Goal: Information Seeking & Learning: Learn about a topic

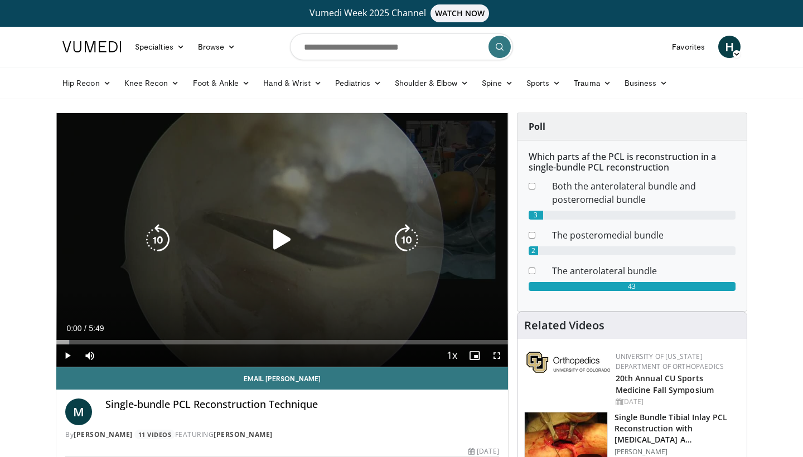
click at [283, 241] on icon "Video Player" at bounding box center [282, 239] width 31 height 31
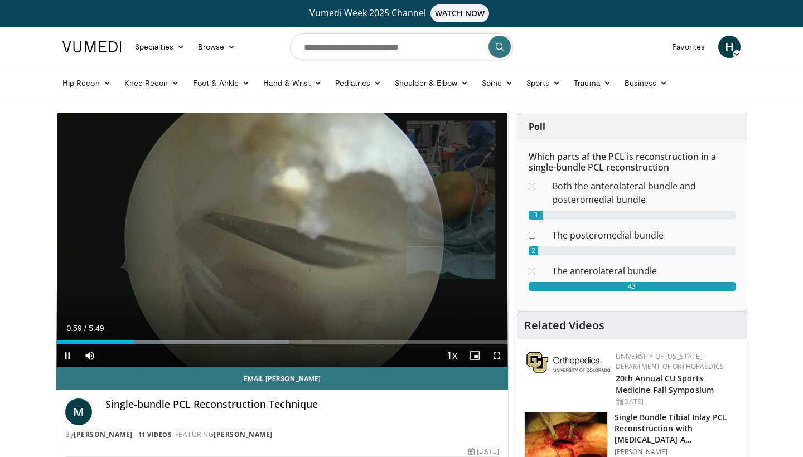
click at [495, 356] on span "Video Player" at bounding box center [497, 356] width 22 height 22
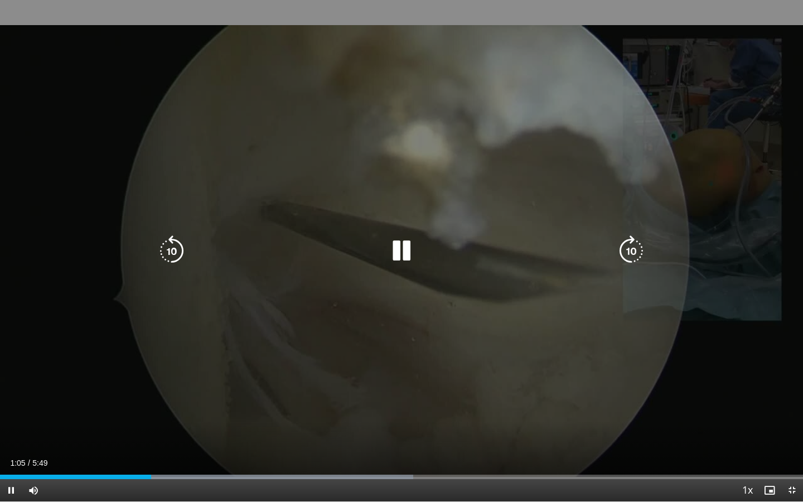
click at [173, 255] on icon "Video Player" at bounding box center [171, 250] width 31 height 31
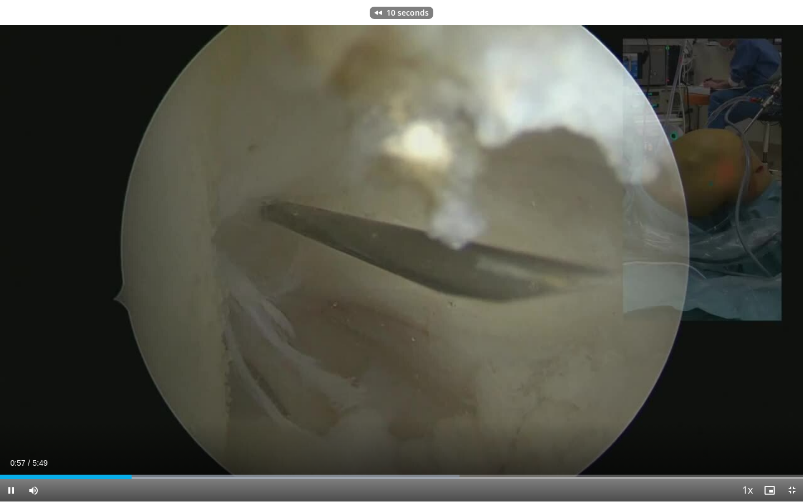
click at [11, 457] on span "Video Player" at bounding box center [11, 490] width 22 height 22
click at [202, 457] on video-js "**********" at bounding box center [401, 251] width 803 height 502
click at [11, 457] on span "Video Player" at bounding box center [11, 490] width 22 height 22
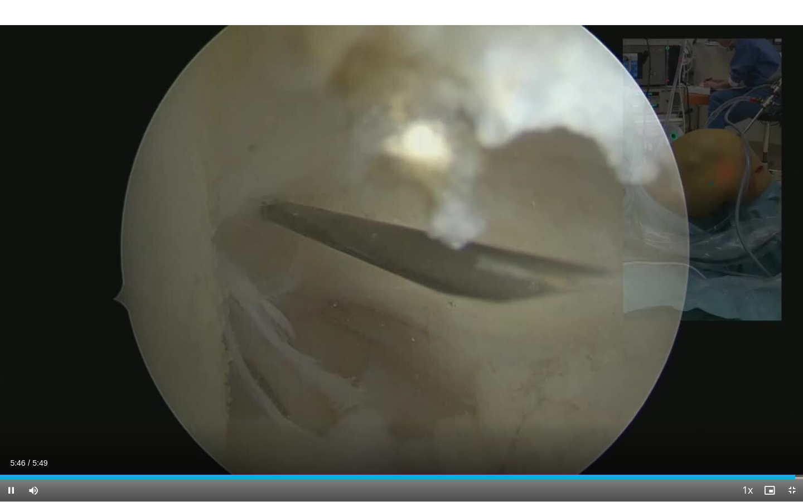
click at [794, 457] on video-js "**********" at bounding box center [401, 251] width 803 height 502
click at [791, 457] on span "Video Player" at bounding box center [792, 490] width 22 height 22
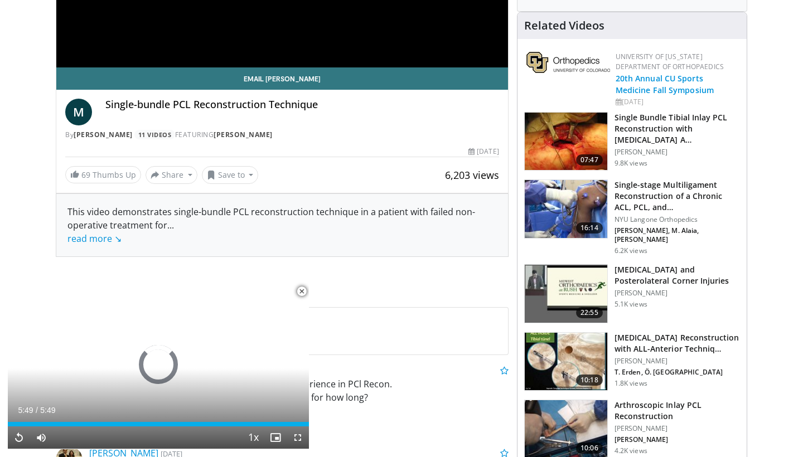
scroll to position [302, 0]
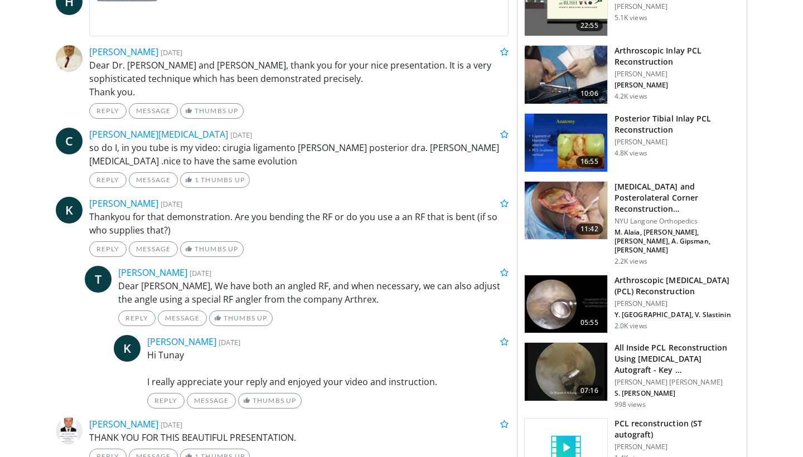
scroll to position [607, 0]
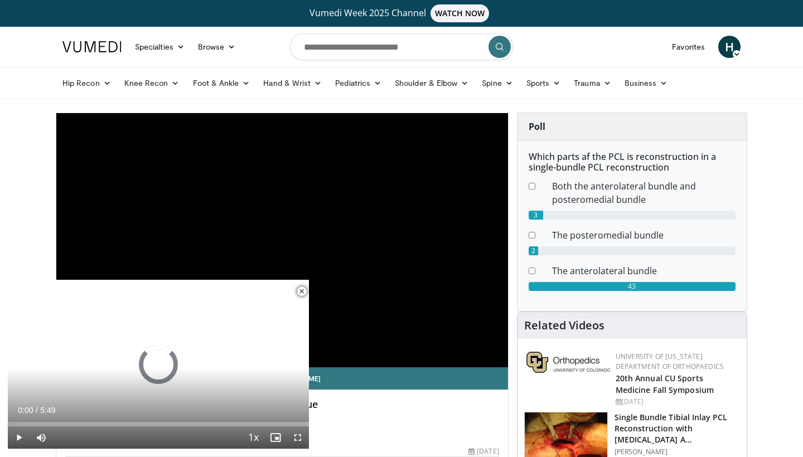
scroll to position [302, 0]
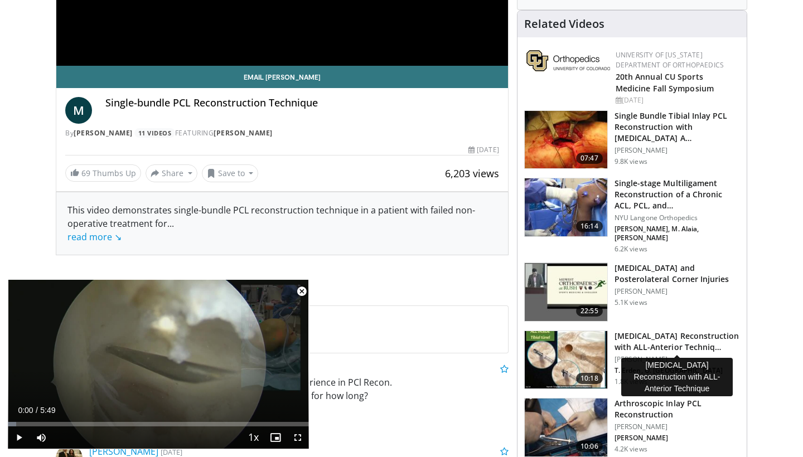
click at [650, 335] on h3 "[MEDICAL_DATA] Reconstruction with ALL-Anterior Techniq…" at bounding box center [677, 342] width 125 height 22
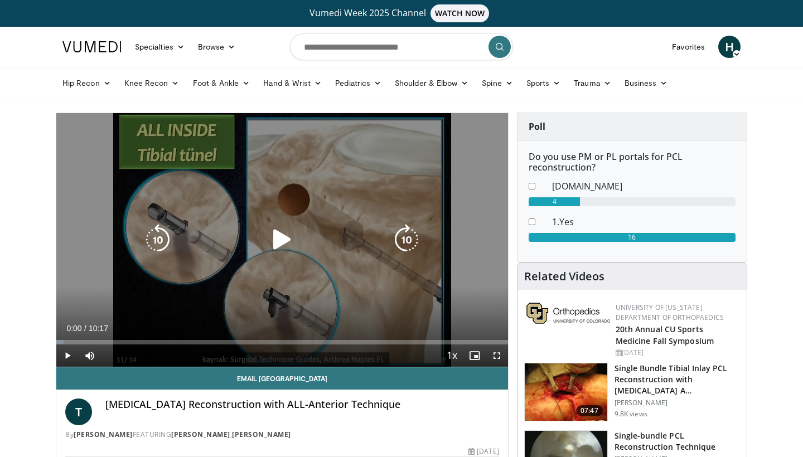
click at [282, 237] on icon "Video Player" at bounding box center [282, 239] width 31 height 31
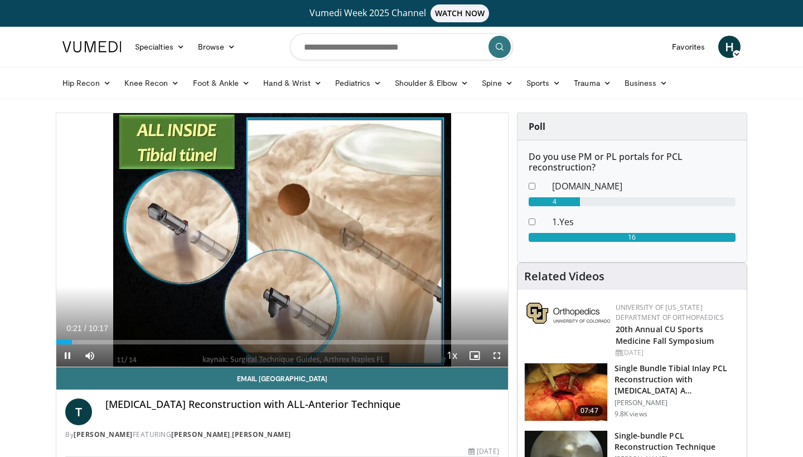
click at [498, 355] on span "Video Player" at bounding box center [497, 356] width 22 height 22
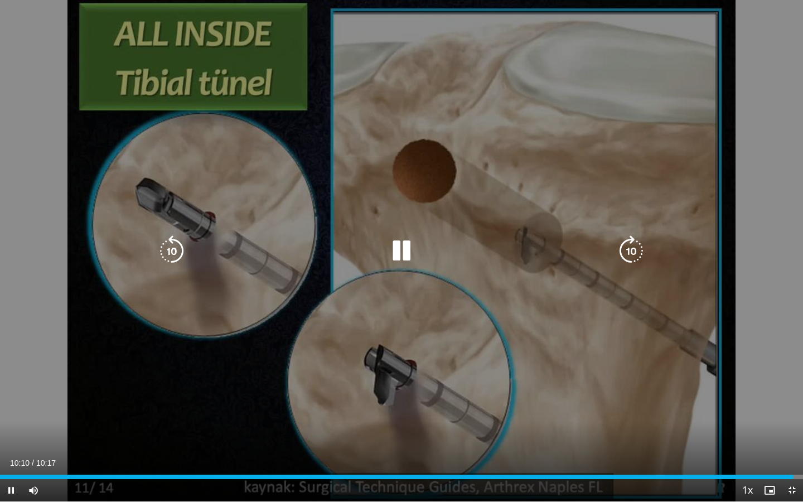
click at [397, 245] on icon "Video Player" at bounding box center [401, 250] width 31 height 31
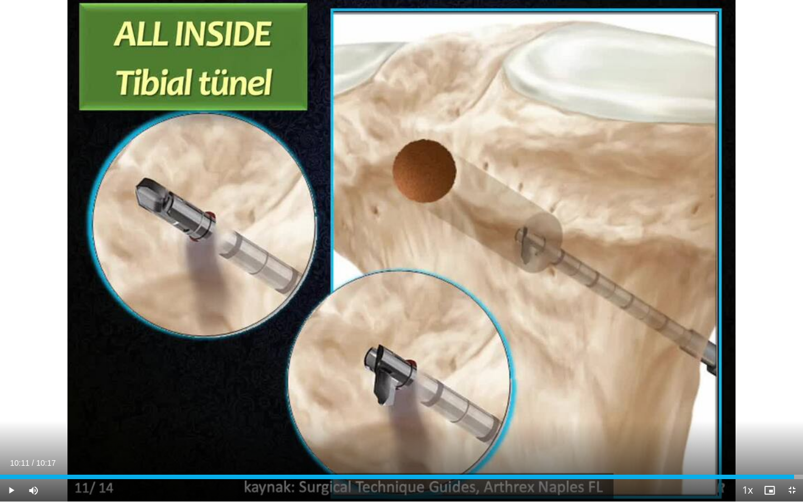
click at [792, 457] on span "Video Player" at bounding box center [792, 490] width 22 height 22
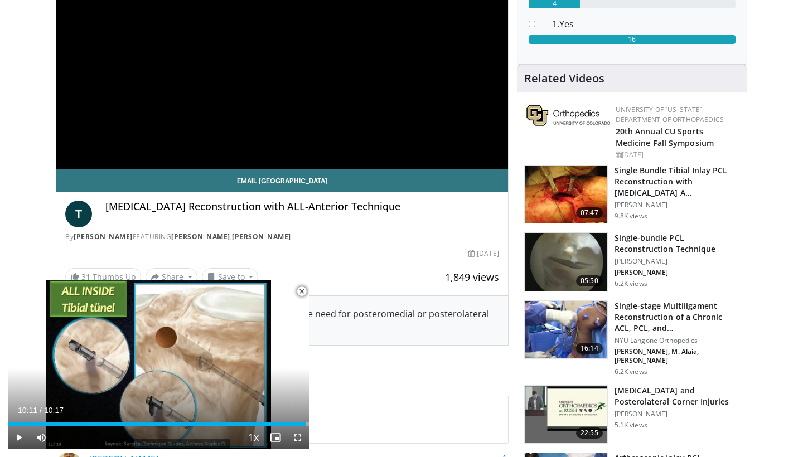
scroll to position [199, 0]
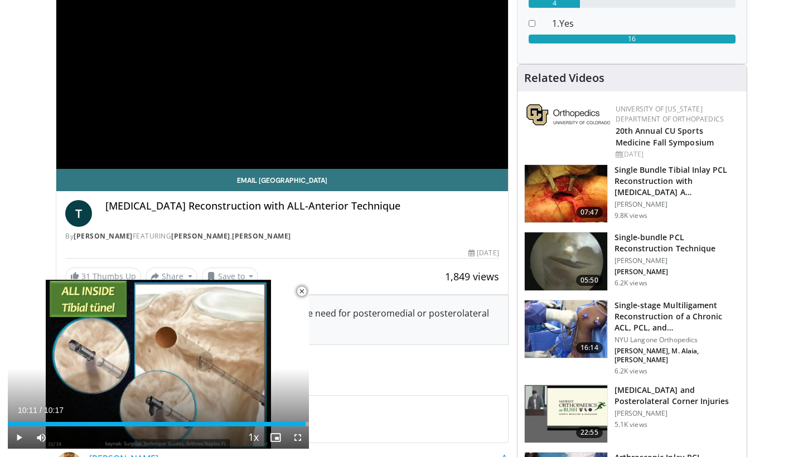
click at [638, 243] on h3 "Single-bundle PCL Reconstruction Technique" at bounding box center [677, 243] width 125 height 22
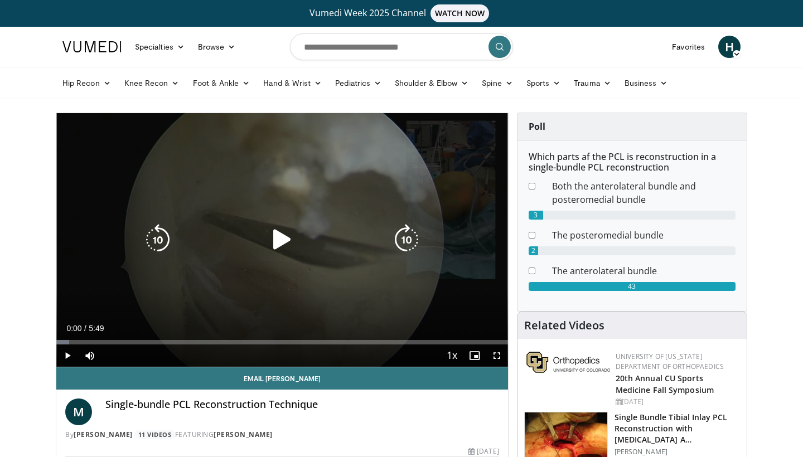
click at [285, 244] on icon "Video Player" at bounding box center [282, 239] width 31 height 31
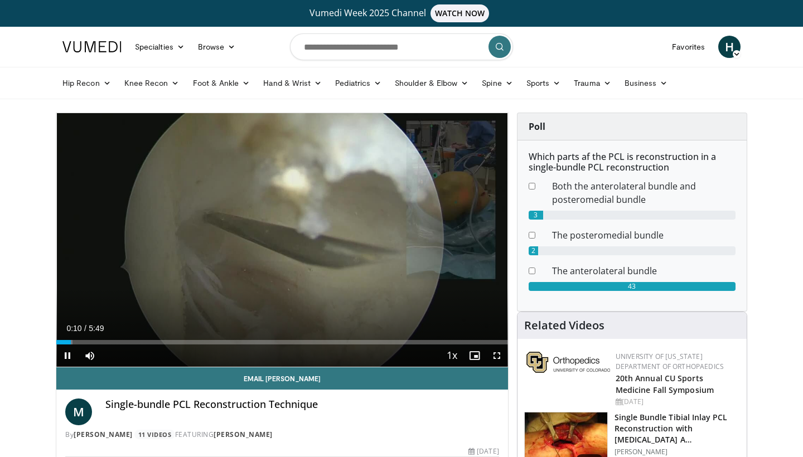
click at [499, 354] on span "Video Player" at bounding box center [497, 356] width 22 height 22
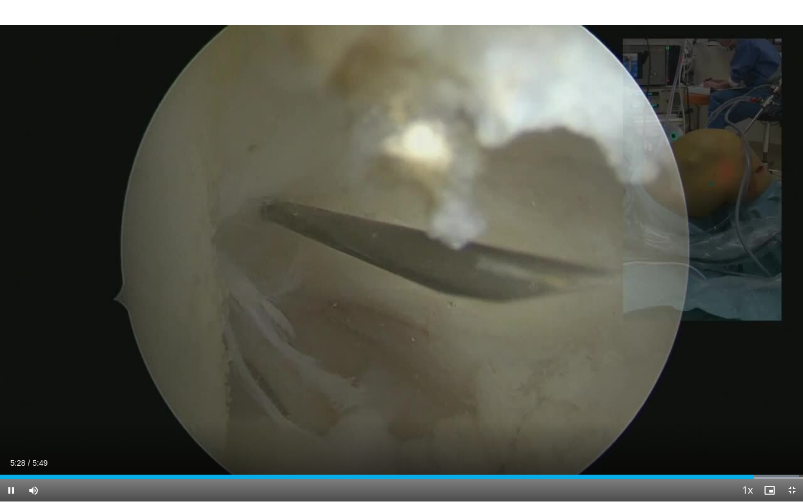
click at [789, 457] on span "Video Player" at bounding box center [792, 490] width 22 height 22
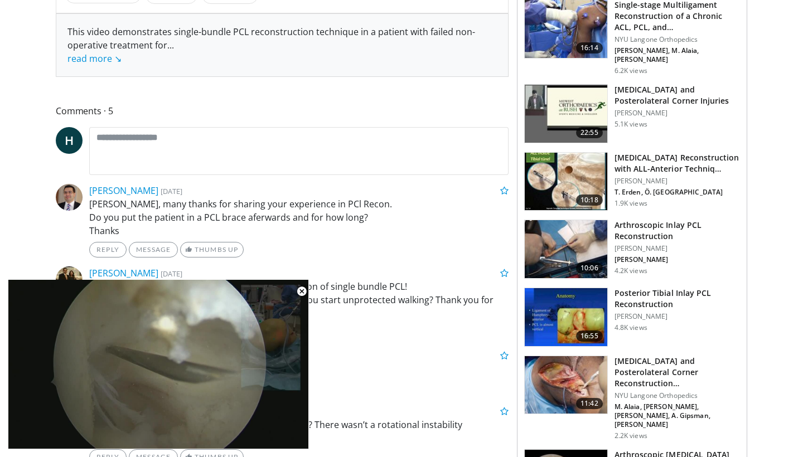
scroll to position [482, 0]
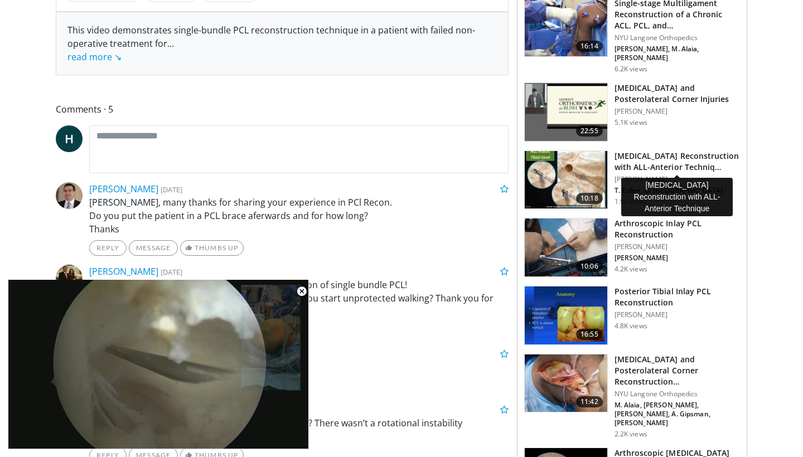
click at [641, 161] on h3 "Posterior Cruciate Ligament Reconstruction with ALL-Anterior Techniq…" at bounding box center [677, 162] width 125 height 22
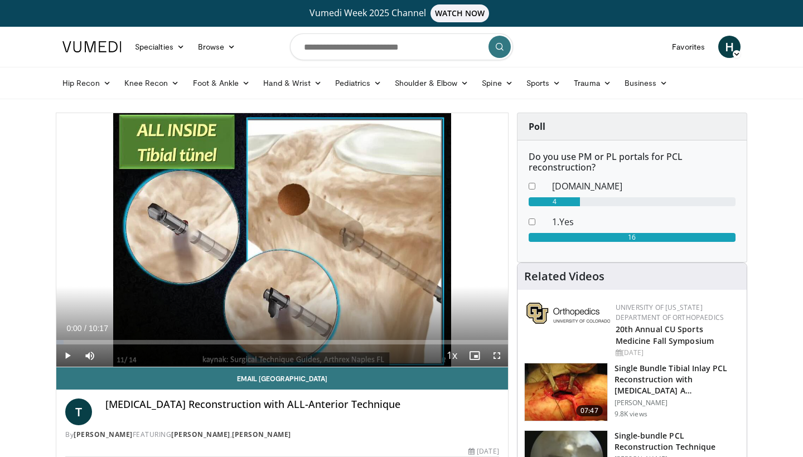
click at [67, 353] on span "Video Player" at bounding box center [67, 356] width 22 height 22
click at [497, 359] on span "Video Player" at bounding box center [497, 356] width 22 height 22
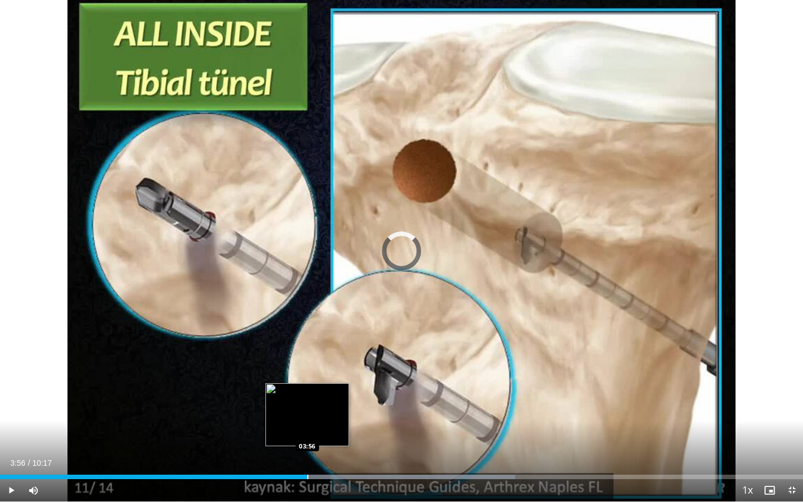
click at [307, 457] on div "Progress Bar" at bounding box center [307, 477] width 1 height 4
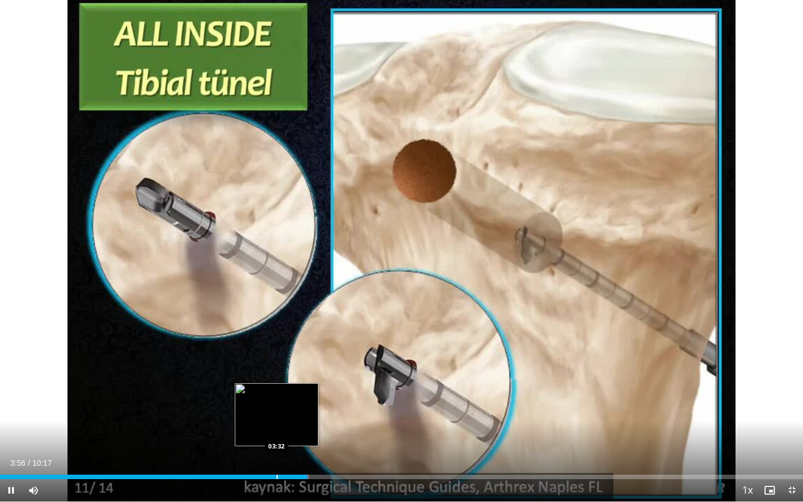
click at [277, 457] on div "Progress Bar" at bounding box center [277, 477] width 1 height 4
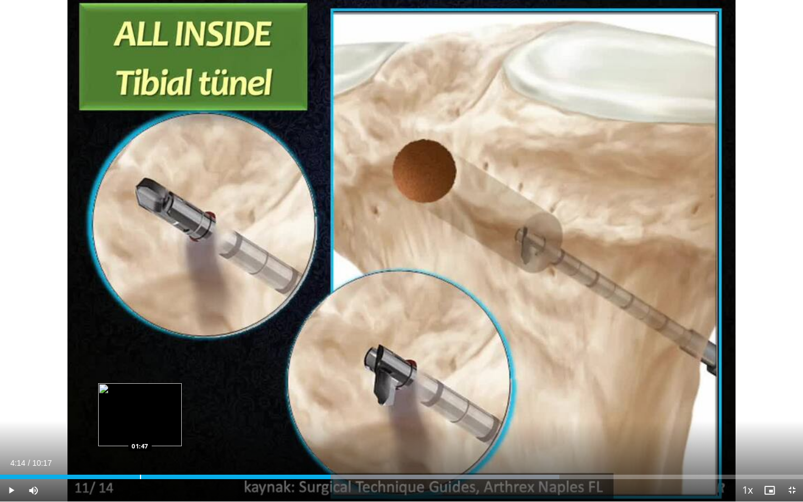
click at [140, 457] on div "Progress Bar" at bounding box center [140, 477] width 1 height 4
click at [795, 457] on span "Video Player" at bounding box center [792, 490] width 22 height 22
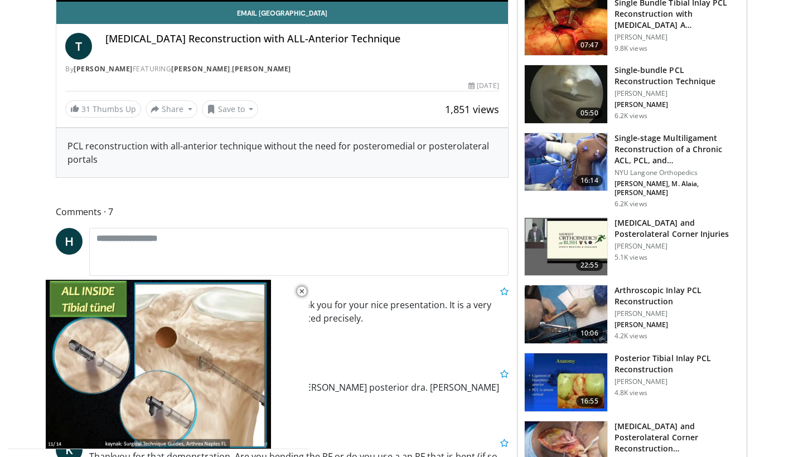
scroll to position [366, 0]
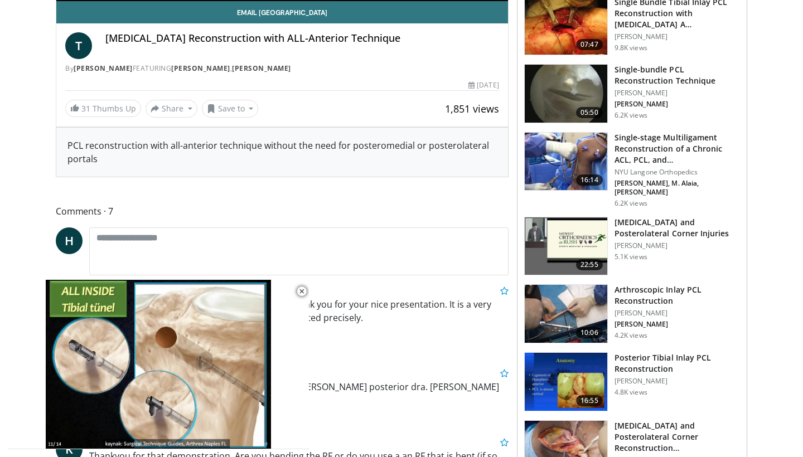
click at [648, 284] on h3 "Arthroscopic Inlay PCL Reconstruction" at bounding box center [677, 295] width 125 height 22
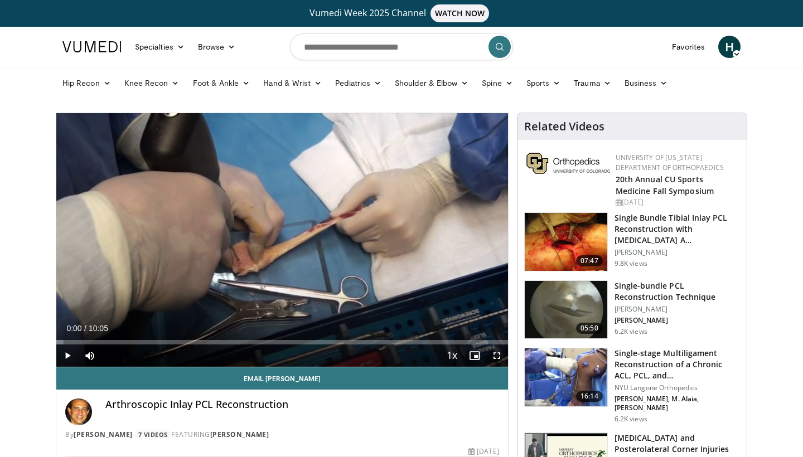
click at [499, 356] on span "Video Player" at bounding box center [497, 356] width 22 height 22
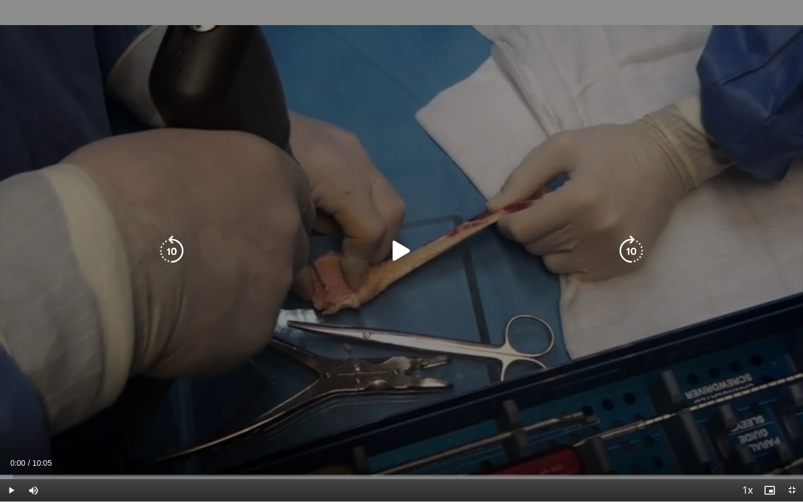
click at [408, 252] on icon "Video Player" at bounding box center [401, 250] width 31 height 31
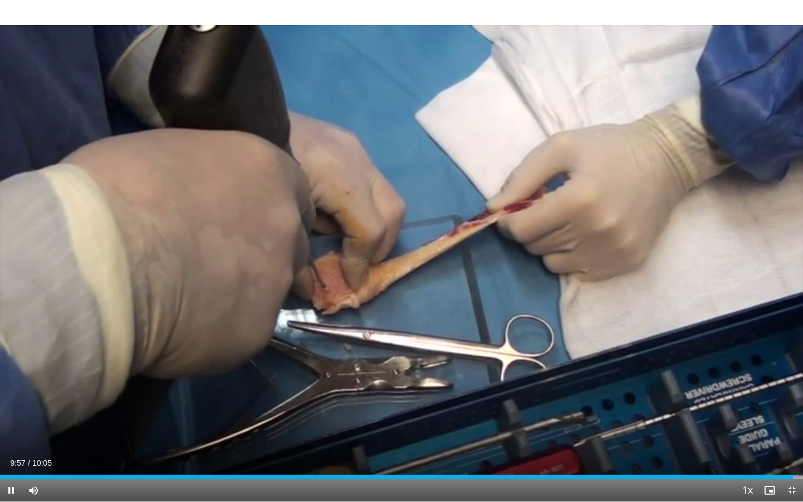
click at [791, 457] on span "Video Player" at bounding box center [792, 490] width 22 height 22
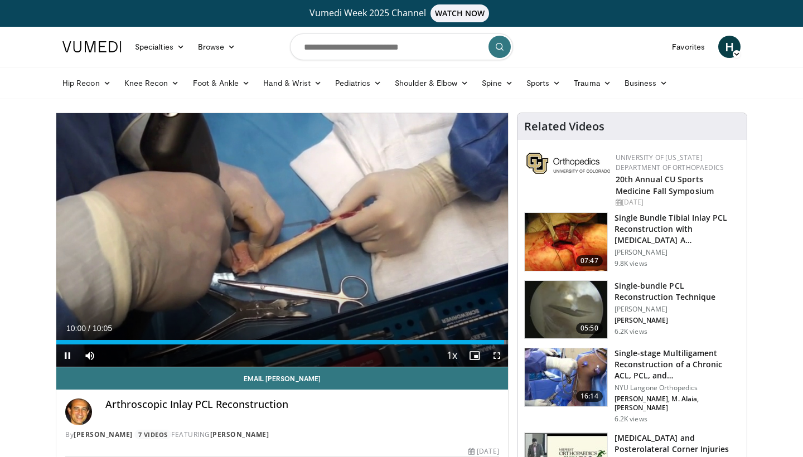
click at [67, 356] on span "Video Player" at bounding box center [67, 356] width 22 height 22
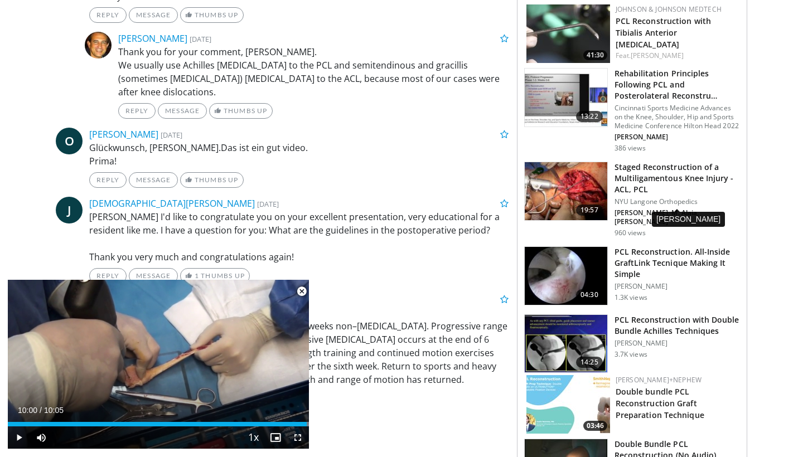
scroll to position [1075, 0]
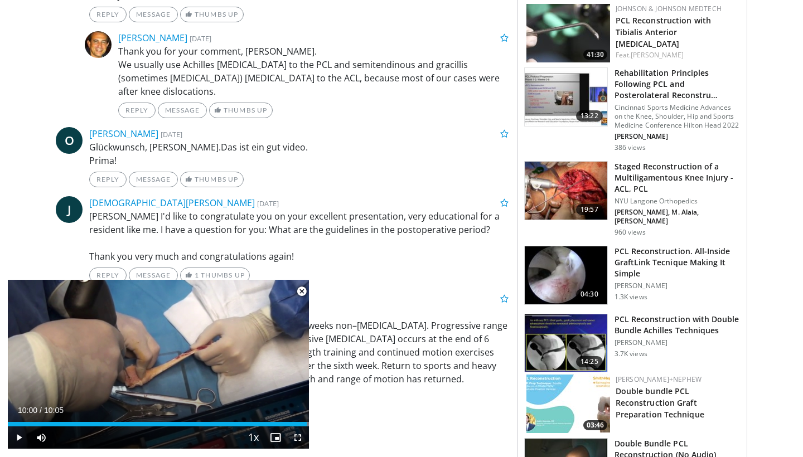
click at [639, 246] on h3 "PCL Reconstruction. All-Inside GraftLink Tecnique Making It Simple" at bounding box center [677, 262] width 125 height 33
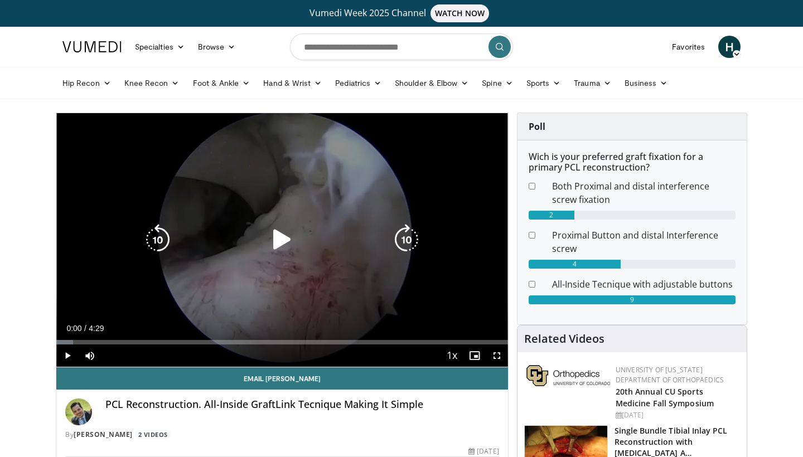
click at [277, 238] on icon "Video Player" at bounding box center [282, 239] width 31 height 31
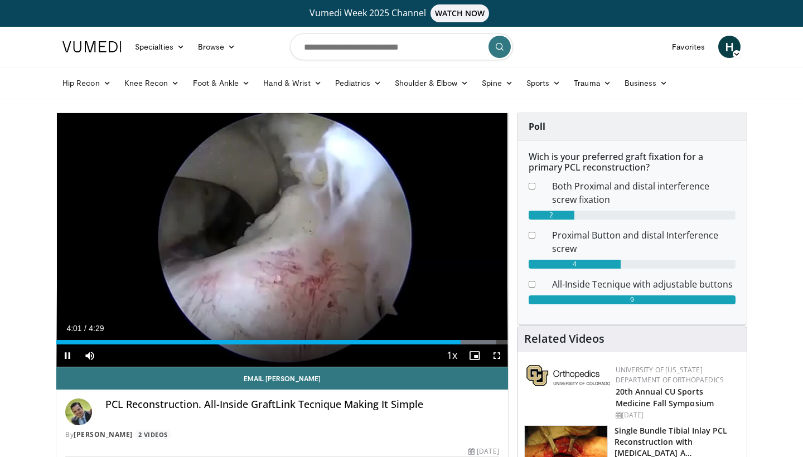
click at [496, 356] on span "Video Player" at bounding box center [497, 356] width 22 height 22
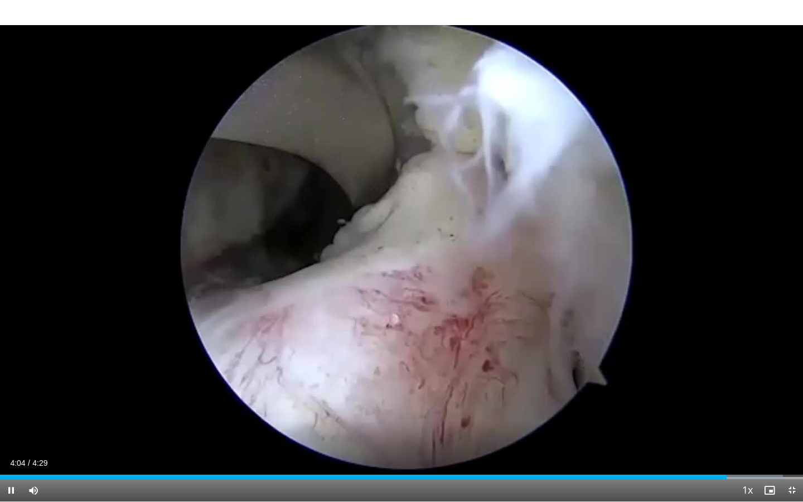
click at [793, 457] on span "Video Player" at bounding box center [792, 490] width 22 height 22
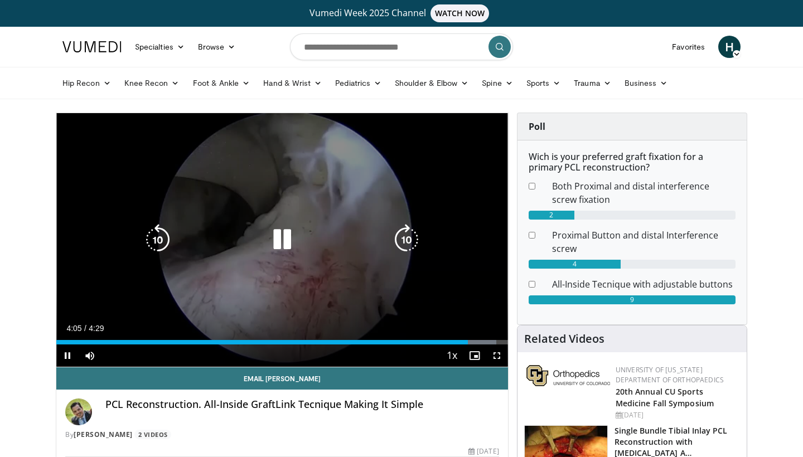
click at [278, 243] on icon "Video Player" at bounding box center [282, 239] width 31 height 31
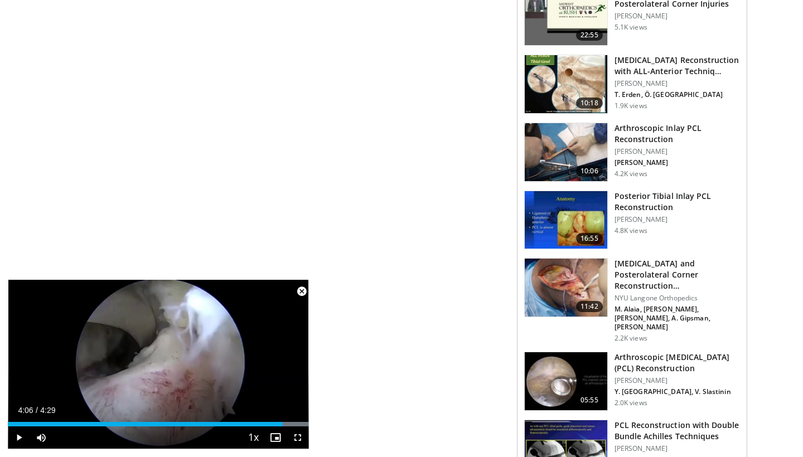
scroll to position [660, 0]
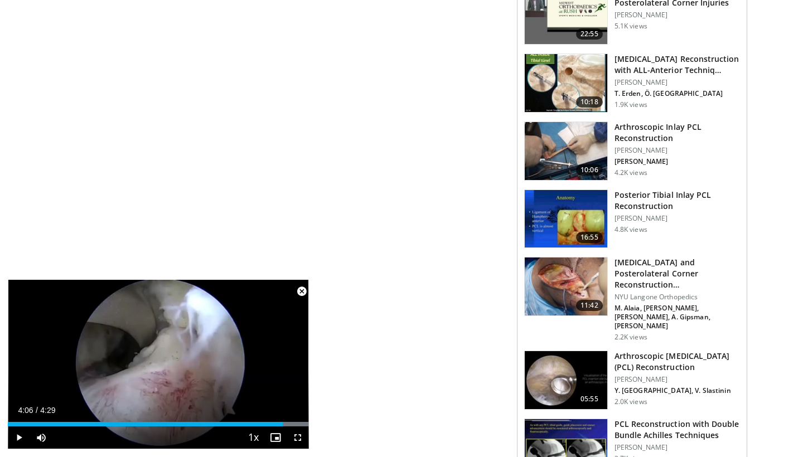
click at [658, 192] on h3 "Posterior Tibial Inlay PCL Reconstruction" at bounding box center [677, 201] width 125 height 22
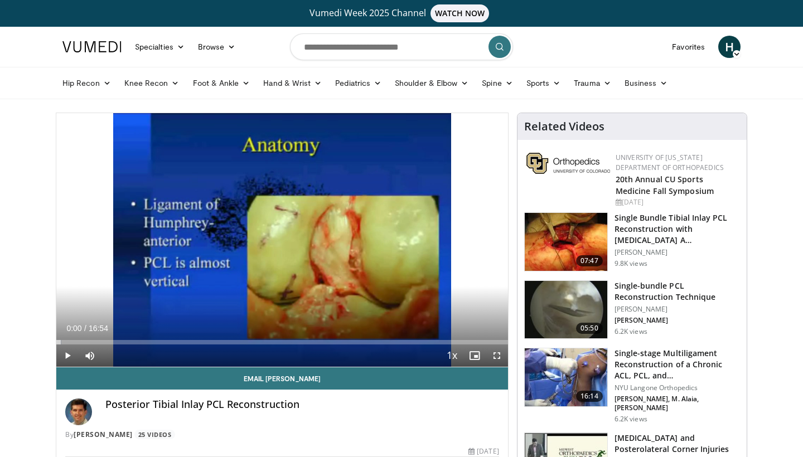
click at [67, 357] on span "Video Player" at bounding box center [67, 356] width 22 height 22
click at [65, 356] on span "Video Player" at bounding box center [67, 356] width 22 height 22
click at [496, 354] on span "Video Player" at bounding box center [497, 356] width 22 height 22
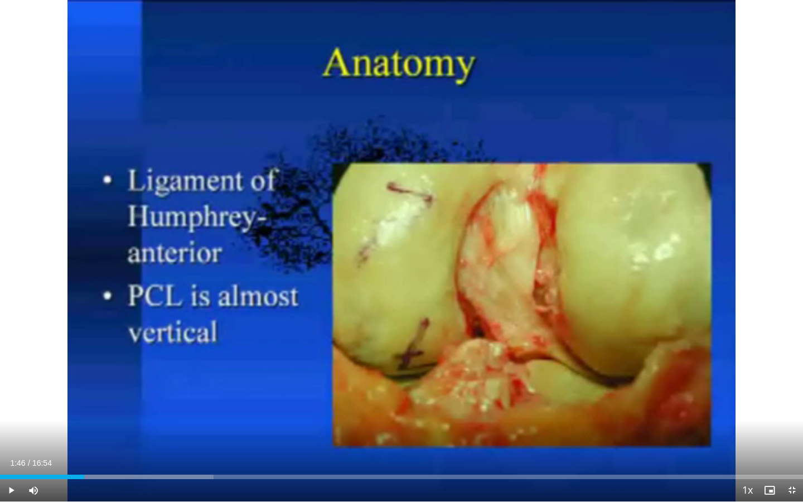
click at [10, 457] on span "Video Player" at bounding box center [11, 490] width 22 height 22
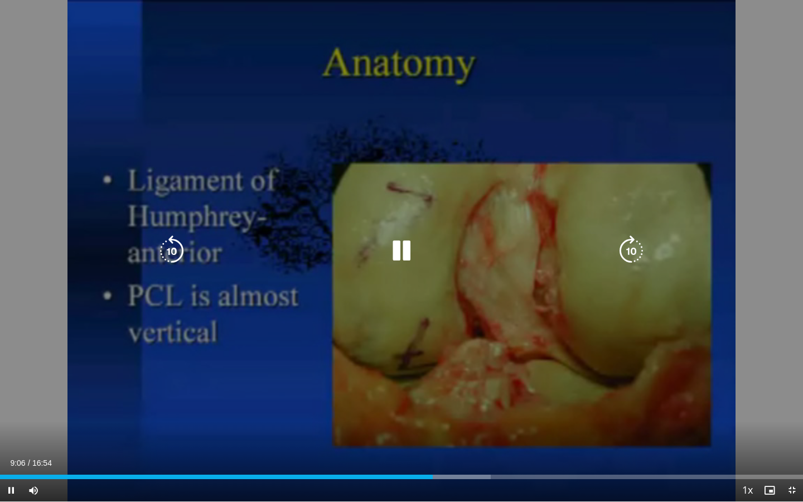
click at [342, 424] on div "10 seconds Tap to unmute" at bounding box center [401, 250] width 803 height 501
click at [404, 251] on icon "Video Player" at bounding box center [401, 250] width 31 height 31
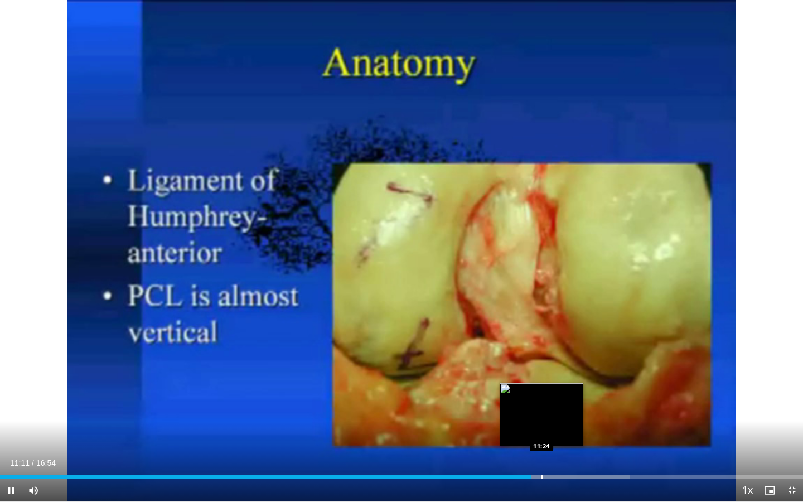
click at [542, 457] on div "Progress Bar" at bounding box center [542, 477] width 1 height 4
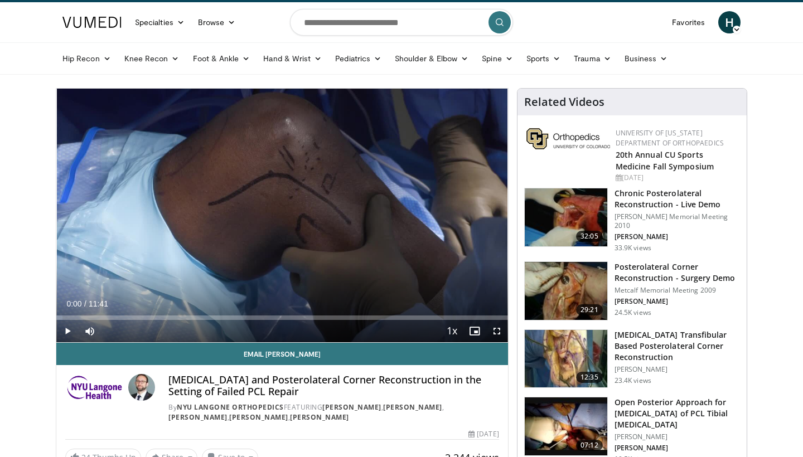
scroll to position [25, 0]
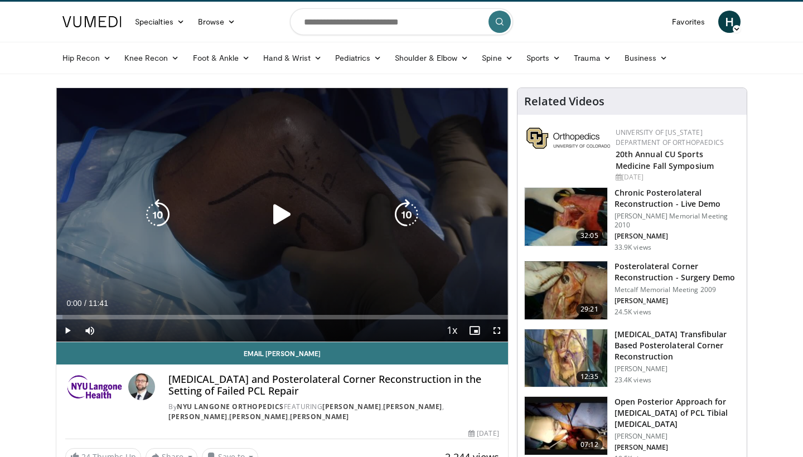
click at [281, 210] on icon "Video Player" at bounding box center [282, 214] width 31 height 31
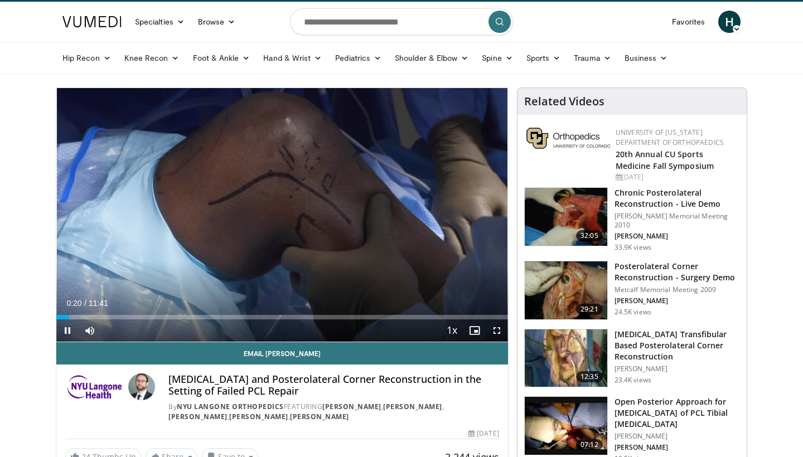
click at [495, 333] on span "Video Player" at bounding box center [497, 331] width 22 height 22
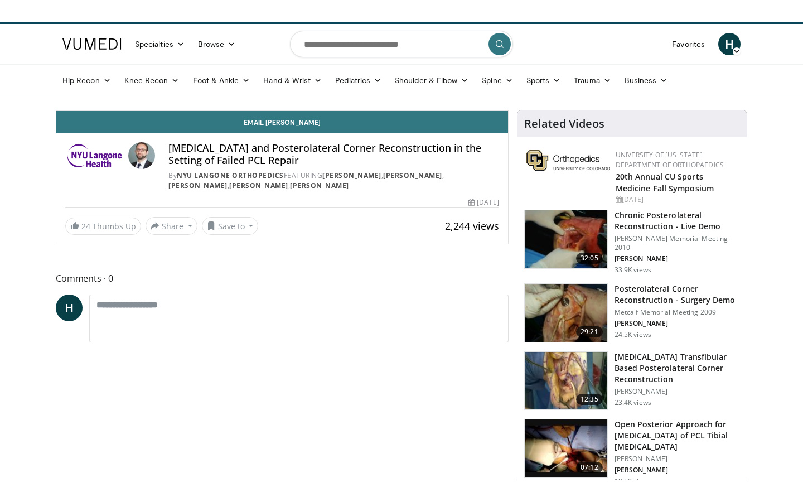
scroll to position [0, 0]
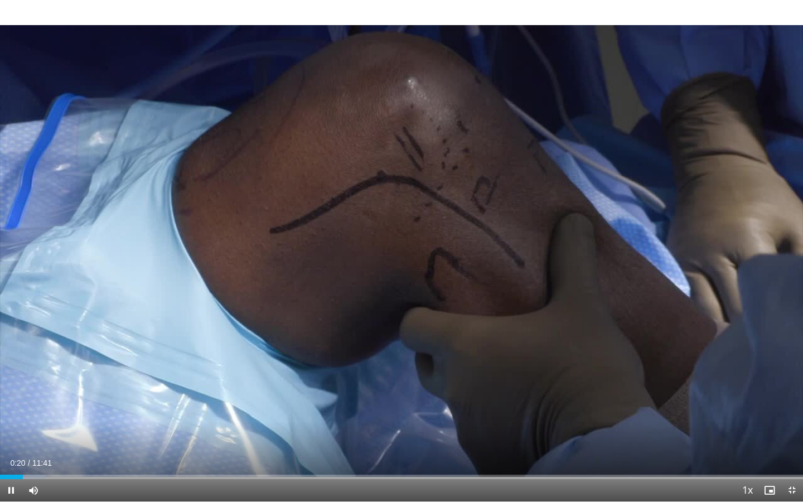
click at [113, 457] on div "Current Time 0:20 / Duration 11:41 Pause Skip Backward Skip Forward Mute Loaded…" at bounding box center [401, 490] width 803 height 22
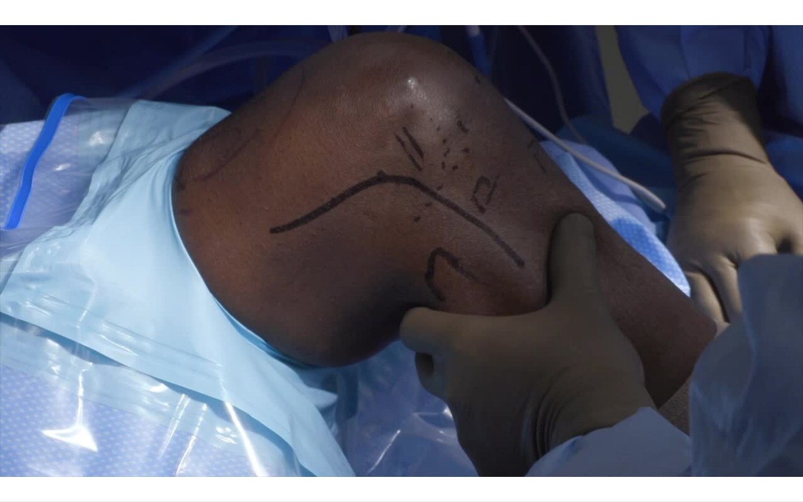
click at [113, 457] on div "10 seconds Tap to unmute" at bounding box center [401, 250] width 803 height 501
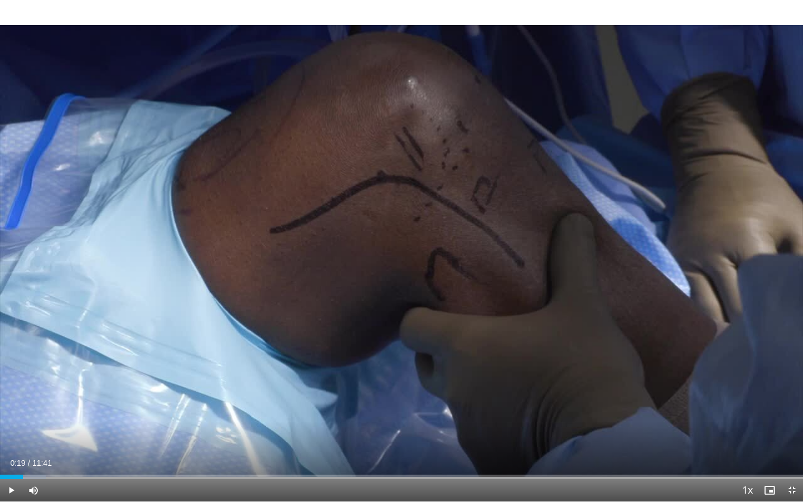
click at [12, 457] on span "Video Player" at bounding box center [11, 490] width 22 height 22
click at [8, 457] on span "Video Player" at bounding box center [11, 490] width 22 height 22
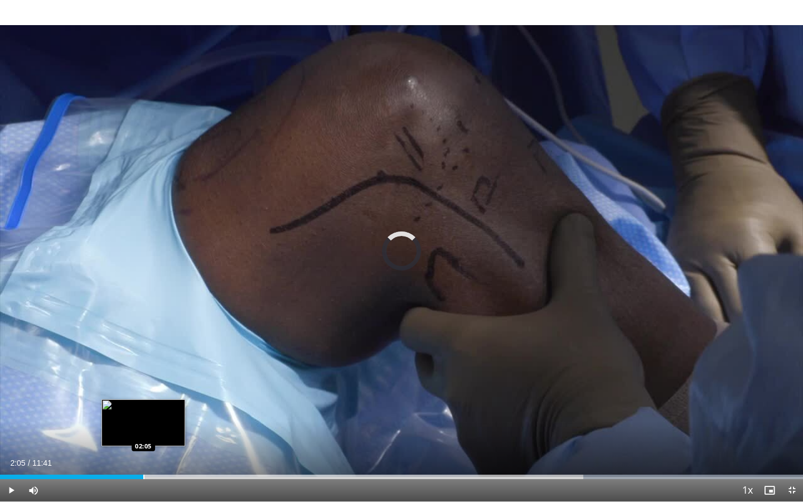
click at [143, 457] on div "Progress Bar" at bounding box center [143, 477] width 1 height 4
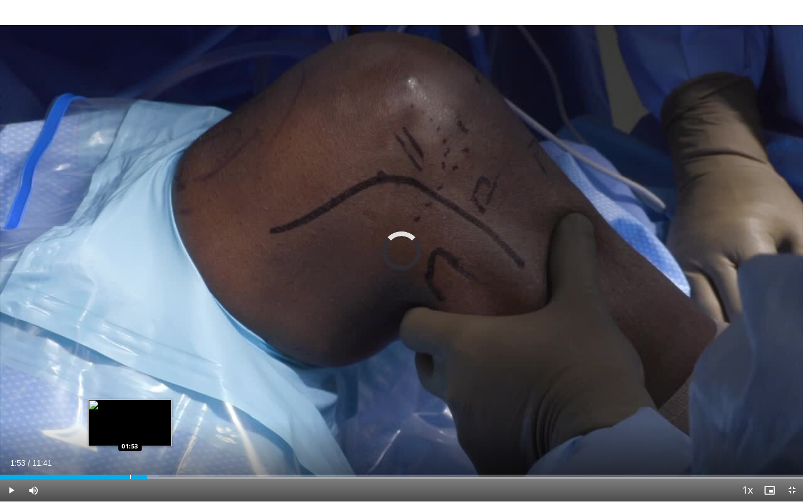
click at [130, 457] on div "Progress Bar" at bounding box center [130, 477] width 1 height 4
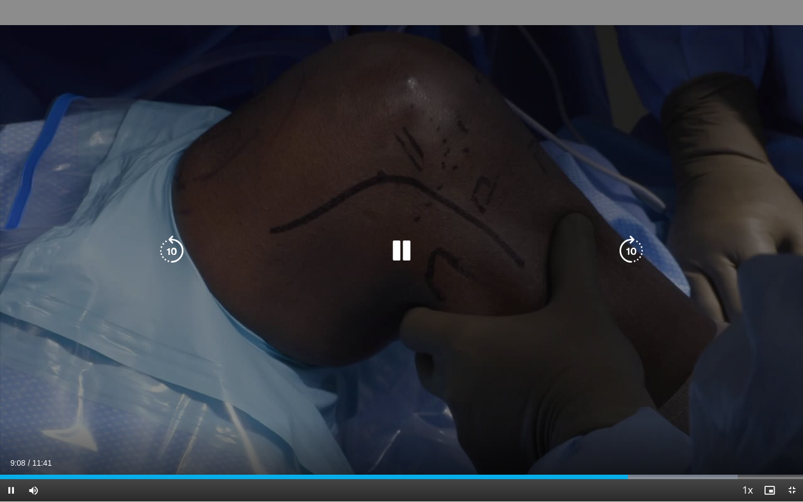
click at [433, 383] on div "10 seconds Tap to unmute" at bounding box center [401, 250] width 803 height 501
click at [403, 254] on icon "Video Player" at bounding box center [401, 250] width 31 height 31
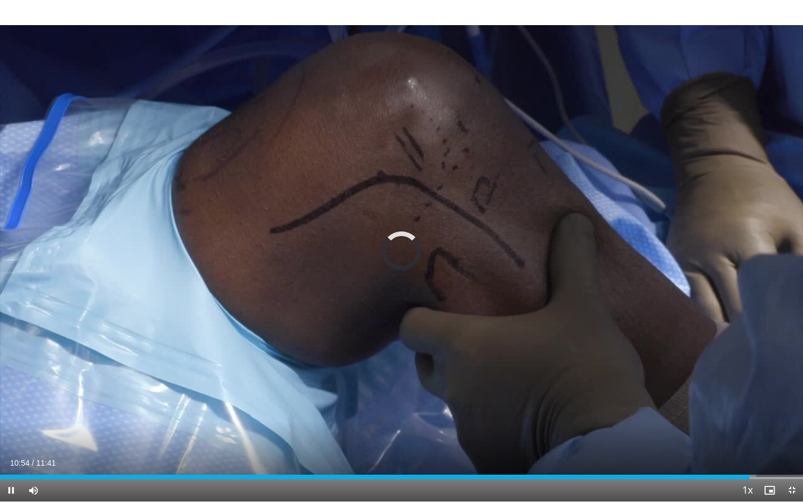
click at [795, 457] on span "Video Player" at bounding box center [792, 490] width 22 height 22
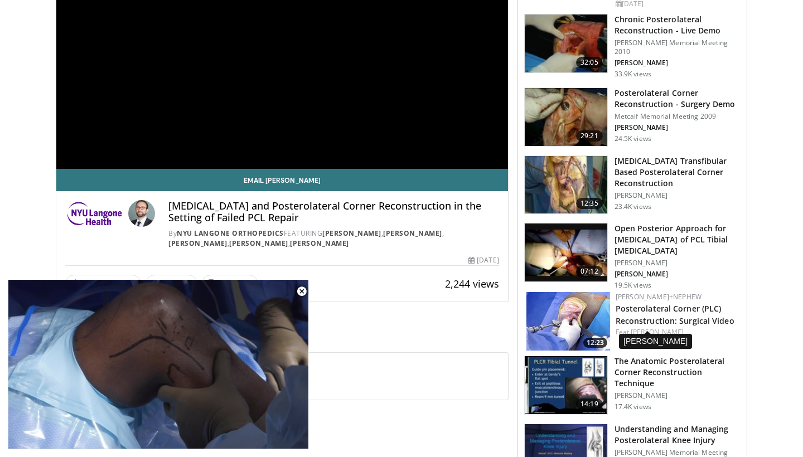
scroll to position [212, 0]
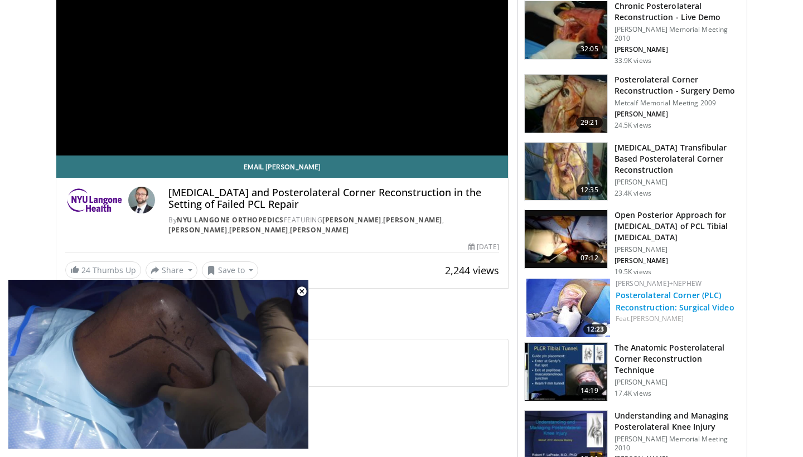
click at [640, 292] on link "Posterolateral Corner (PLC) Reconstruction: Surgical Video" at bounding box center [675, 301] width 119 height 22
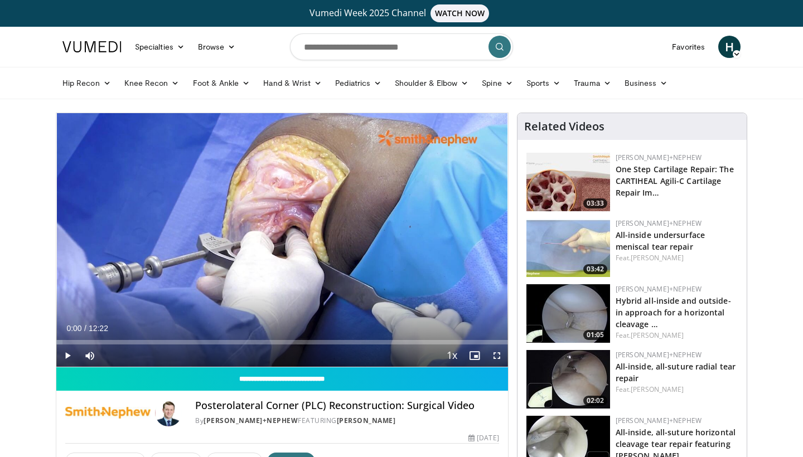
click at [495, 355] on span "Video Player" at bounding box center [497, 356] width 22 height 22
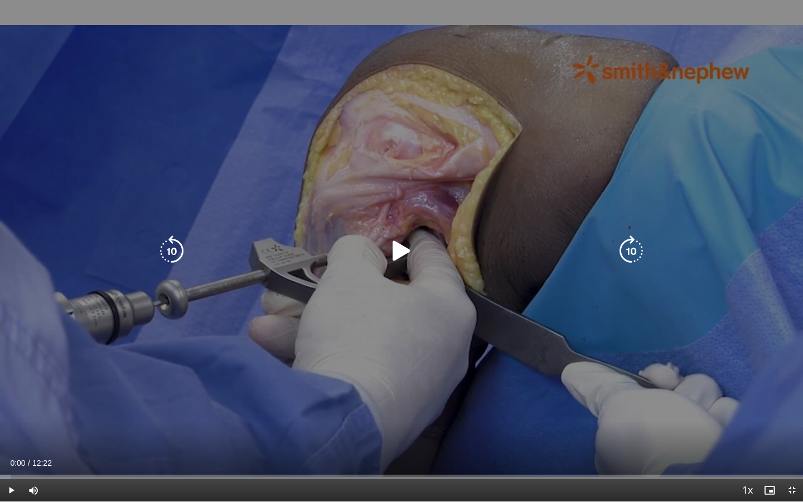
click at [404, 250] on icon "Video Player" at bounding box center [401, 250] width 31 height 31
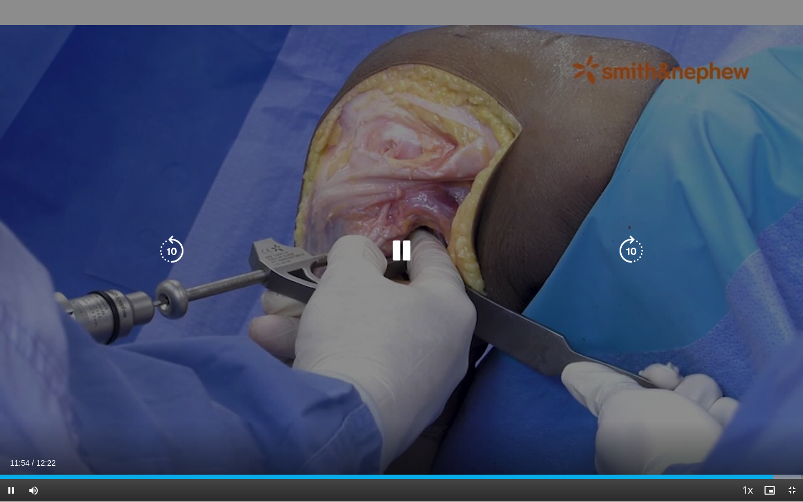
click at [433, 392] on div "10 seconds Tap to unmute" at bounding box center [401, 250] width 803 height 501
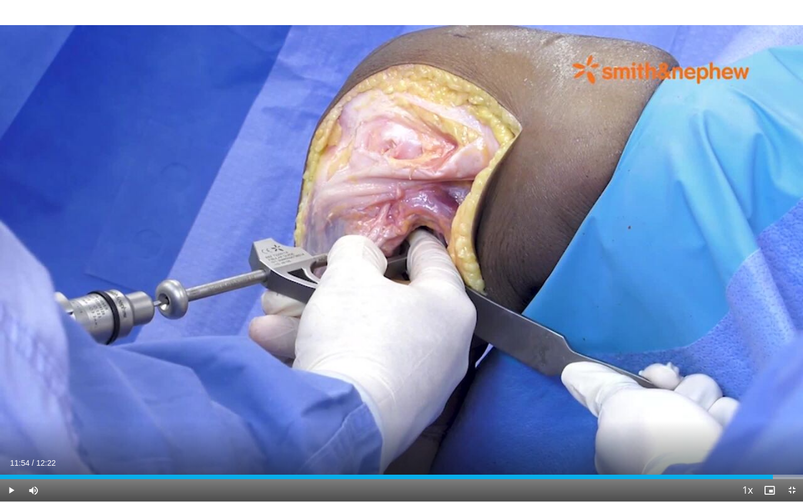
click at [793, 457] on span "Video Player" at bounding box center [792, 490] width 22 height 22
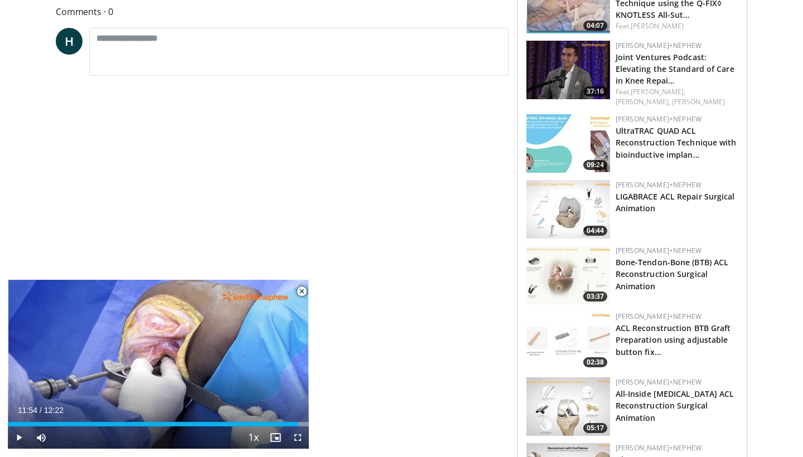
scroll to position [706, 0]
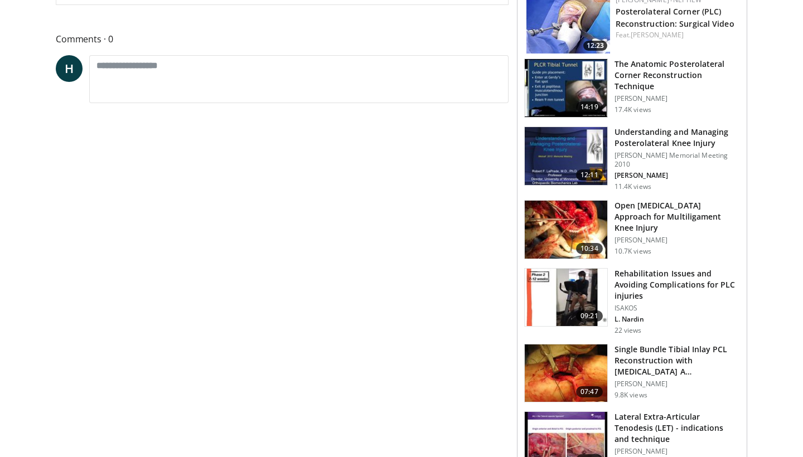
scroll to position [493, 0]
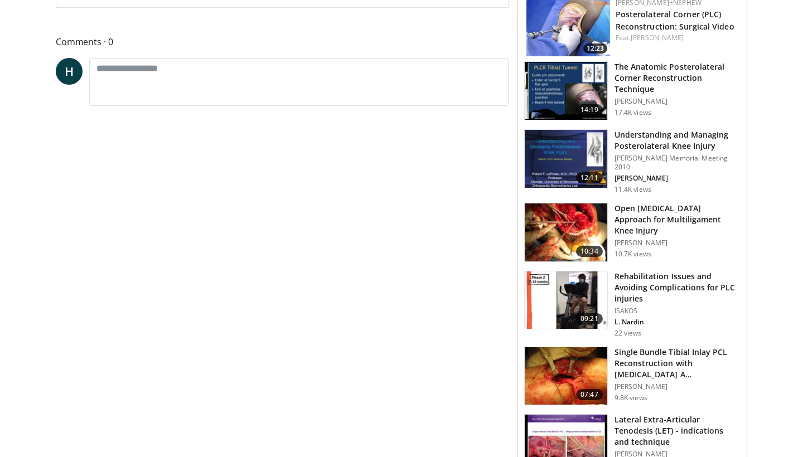
click at [653, 143] on h3 "Understanding and Managing Posterolateral Knee Injury" at bounding box center [677, 140] width 125 height 22
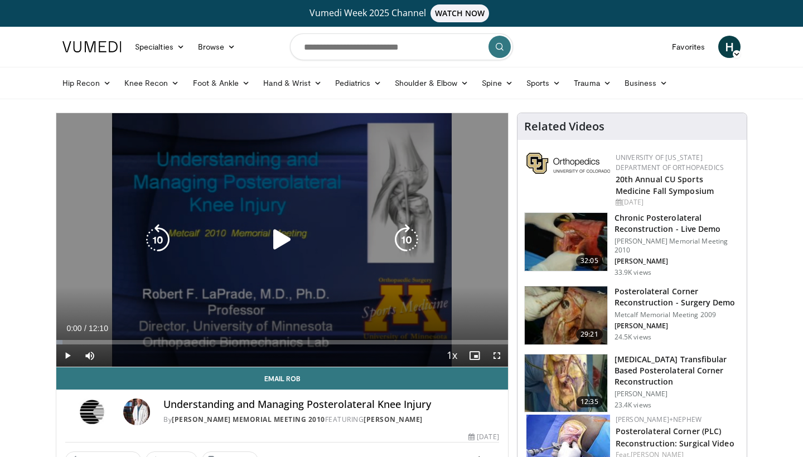
click at [280, 238] on icon "Video Player" at bounding box center [282, 239] width 31 height 31
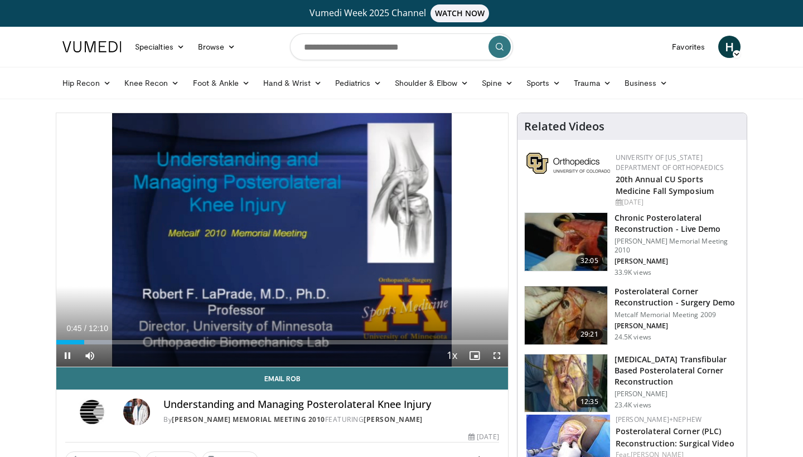
click at [496, 354] on span "Video Player" at bounding box center [497, 356] width 22 height 22
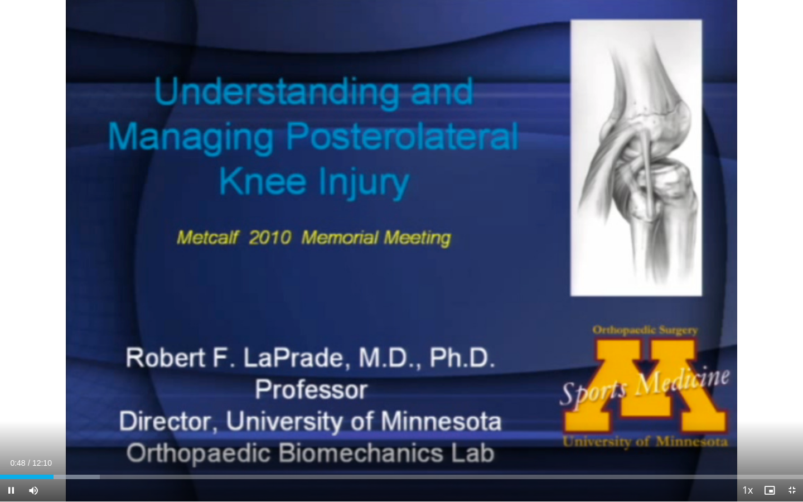
click at [13, 457] on span "Video Player" at bounding box center [11, 490] width 22 height 22
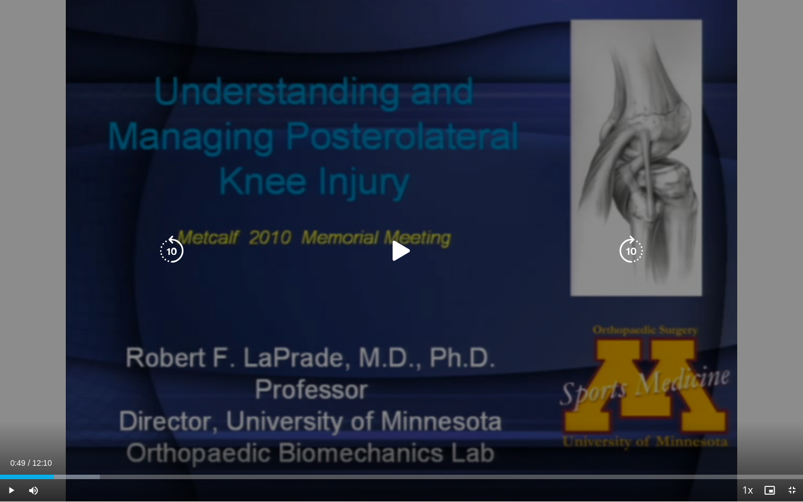
click at [397, 254] on icon "Video Player" at bounding box center [401, 250] width 31 height 31
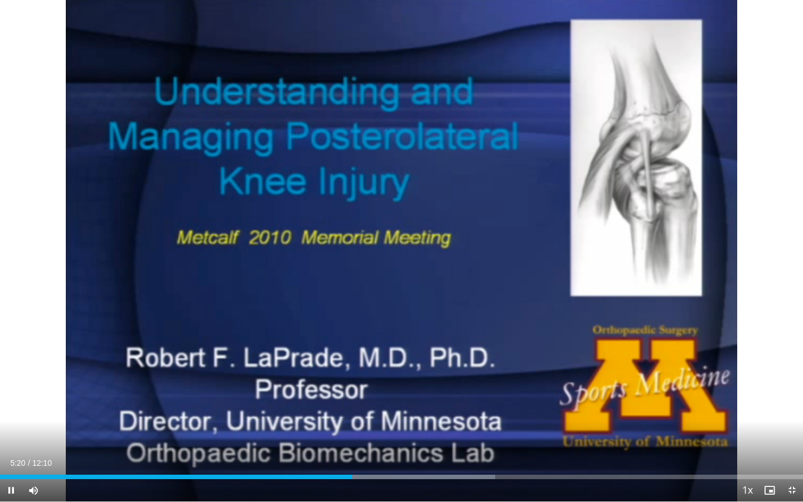
click at [11, 457] on span "Video Player" at bounding box center [11, 490] width 22 height 22
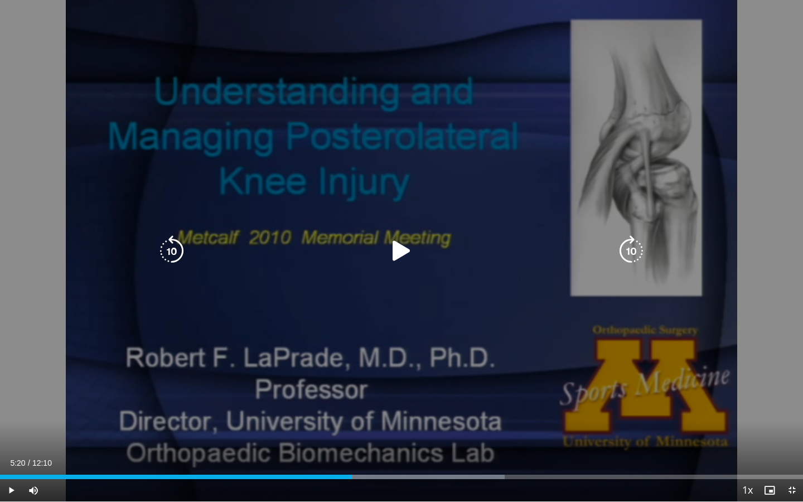
click at [399, 249] on icon "Video Player" at bounding box center [401, 250] width 31 height 31
click at [167, 257] on icon "Video Player" at bounding box center [171, 250] width 31 height 31
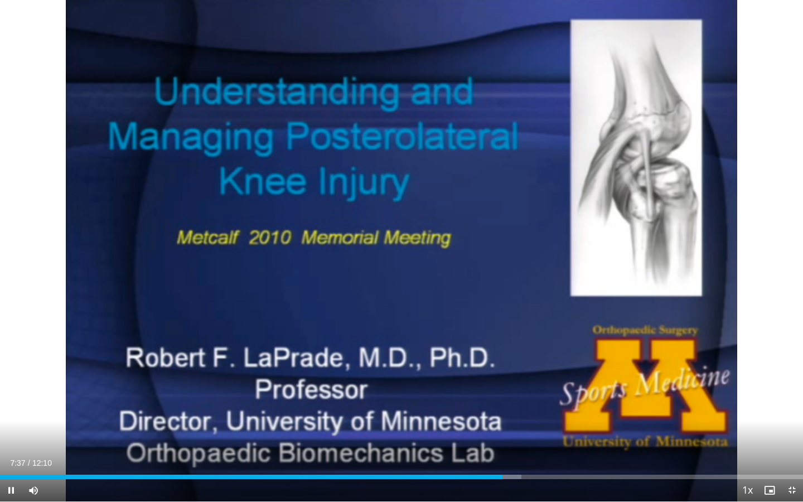
click at [10, 457] on span "Video Player" at bounding box center [11, 490] width 22 height 22
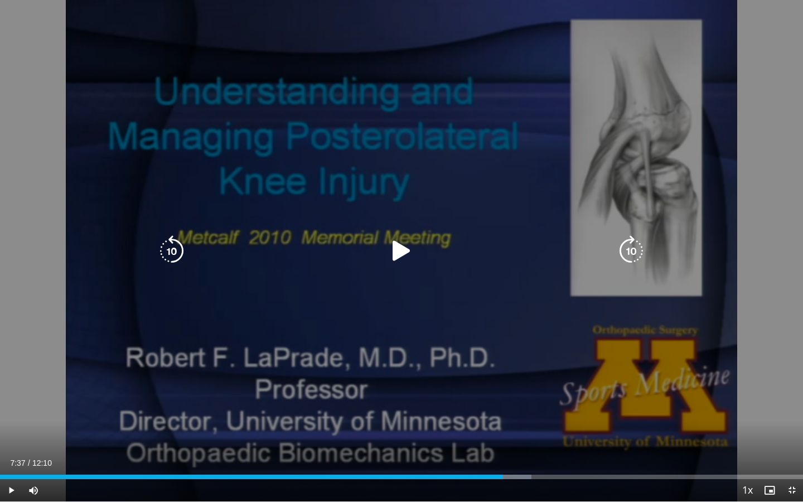
click at [401, 250] on icon "Video Player" at bounding box center [401, 250] width 31 height 31
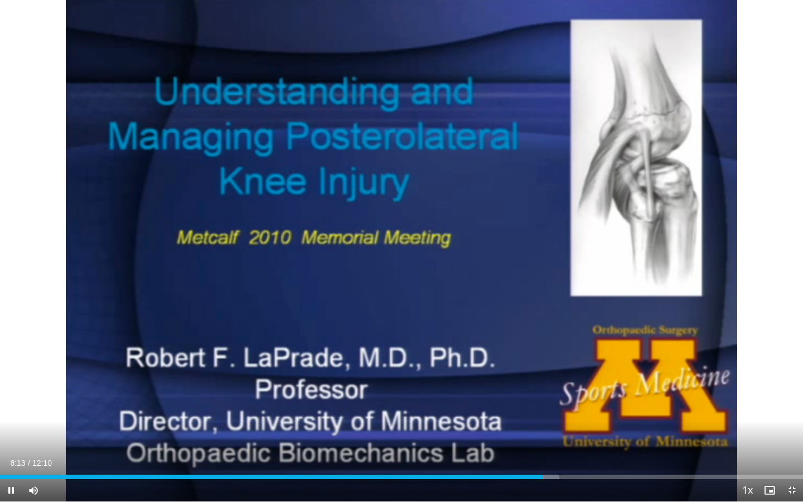
click at [11, 457] on span "Video Player" at bounding box center [11, 490] width 22 height 22
click at [13, 457] on span "Video Player" at bounding box center [11, 490] width 22 height 22
click at [794, 457] on span "Video Player" at bounding box center [792, 490] width 22 height 22
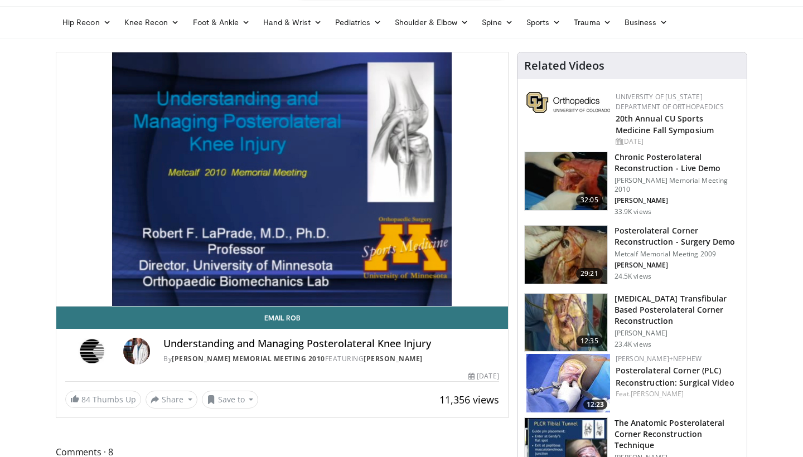
scroll to position [63, 0]
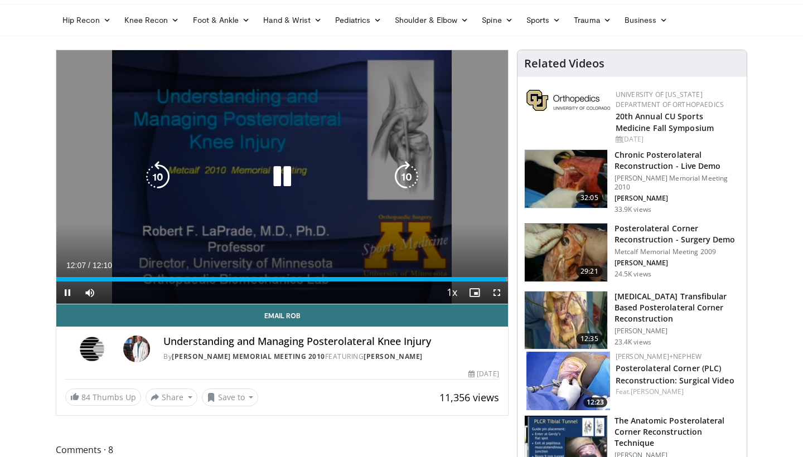
click at [416, 251] on div "10 seconds Tap to unmute" at bounding box center [282, 177] width 452 height 254
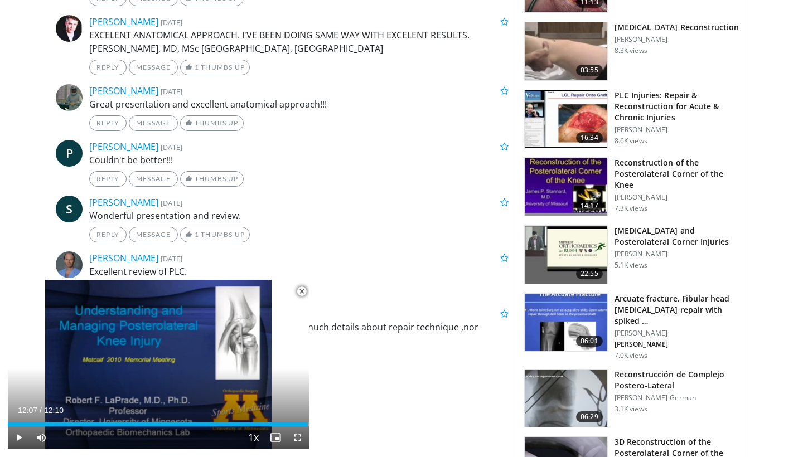
scroll to position [737, 0]
